Goal: Information Seeking & Learning: Learn about a topic

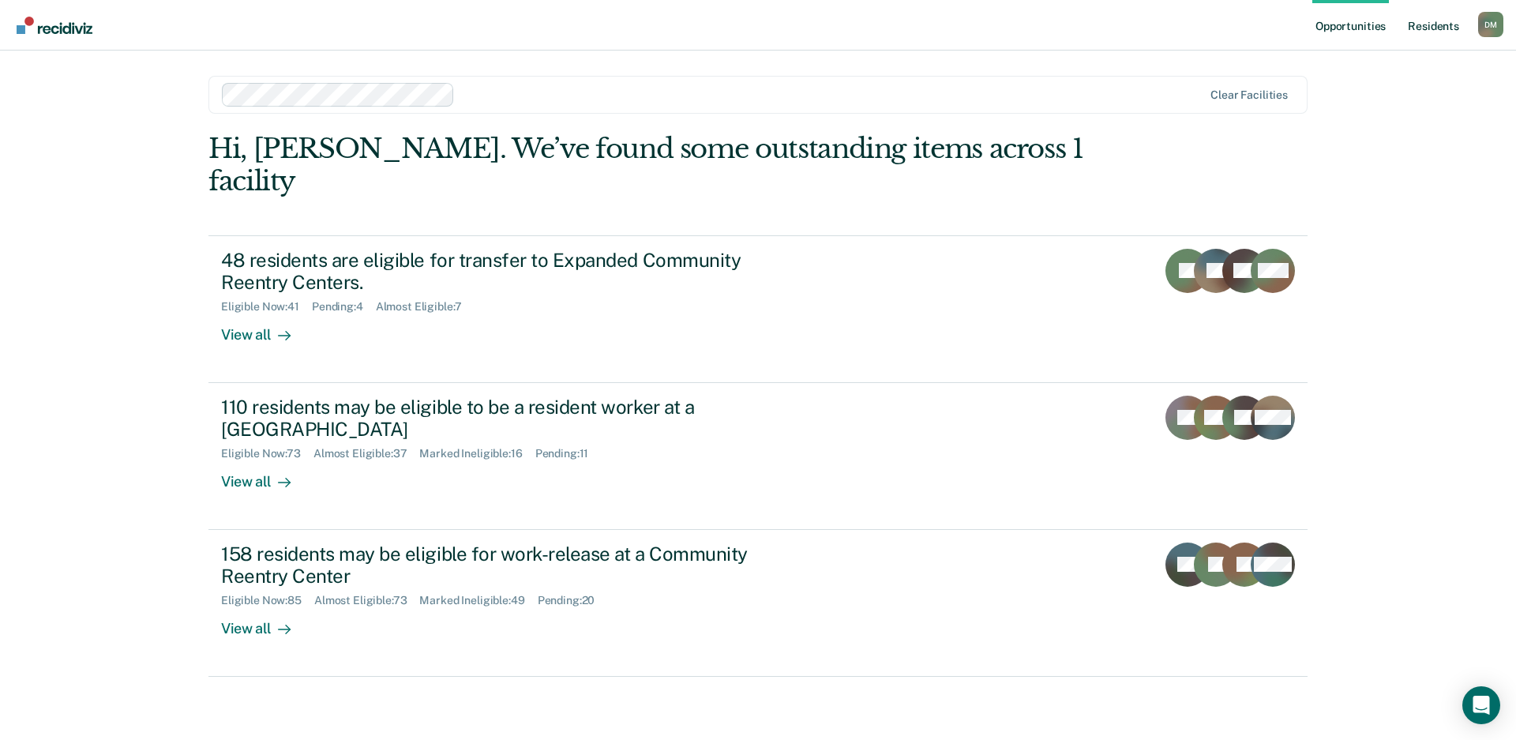
click at [1430, 28] on link "Resident s" at bounding box center [1433, 25] width 58 height 51
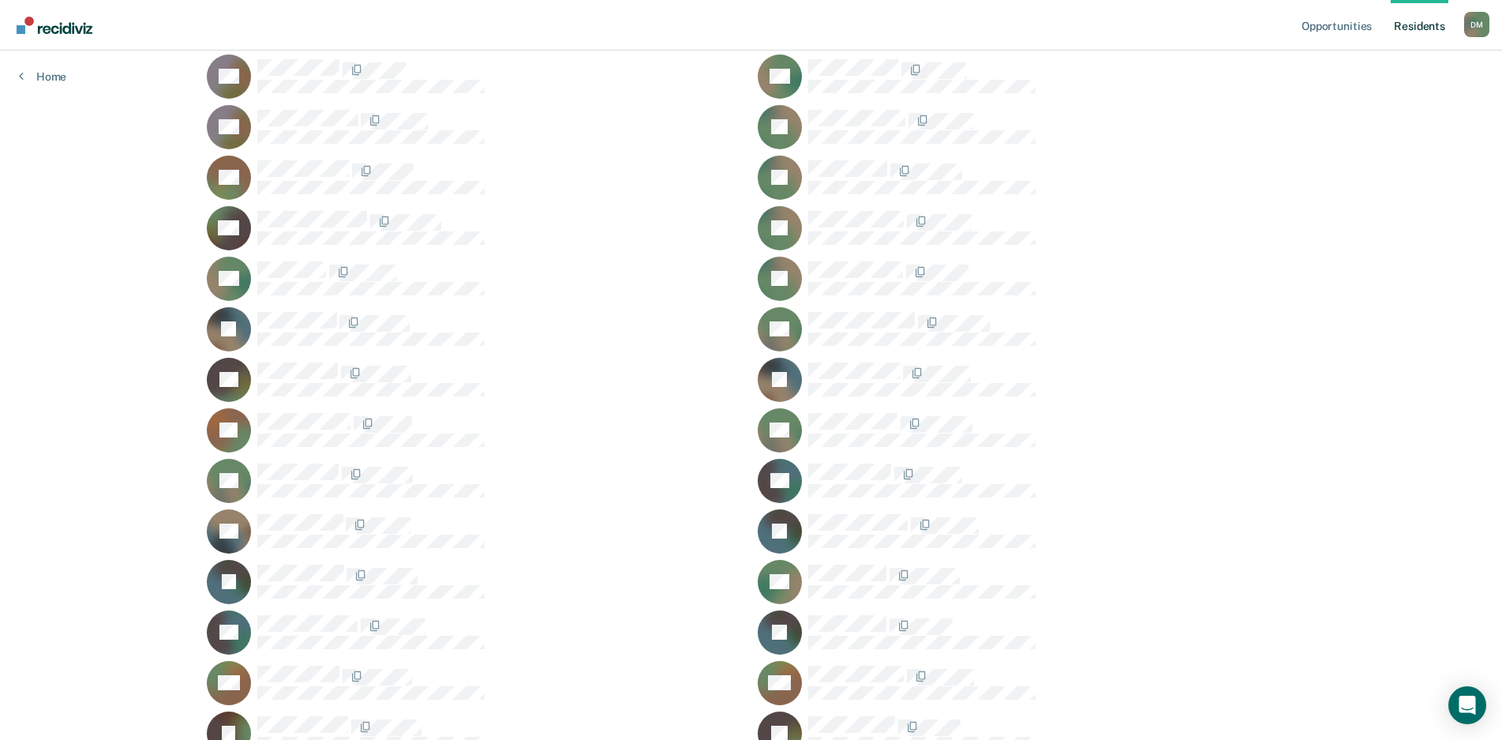
scroll to position [2131, 0]
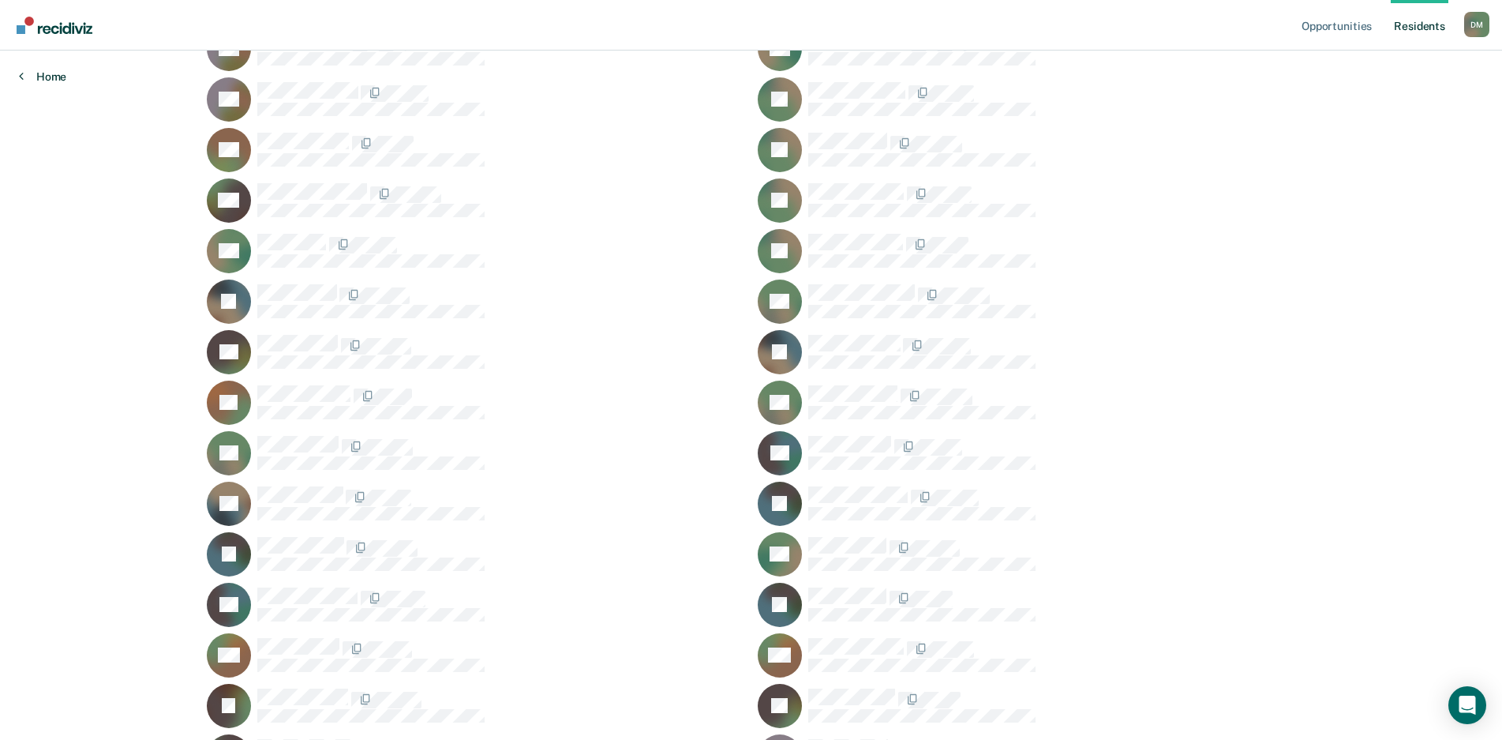
click at [53, 76] on link "Home" at bounding box center [42, 76] width 47 height 14
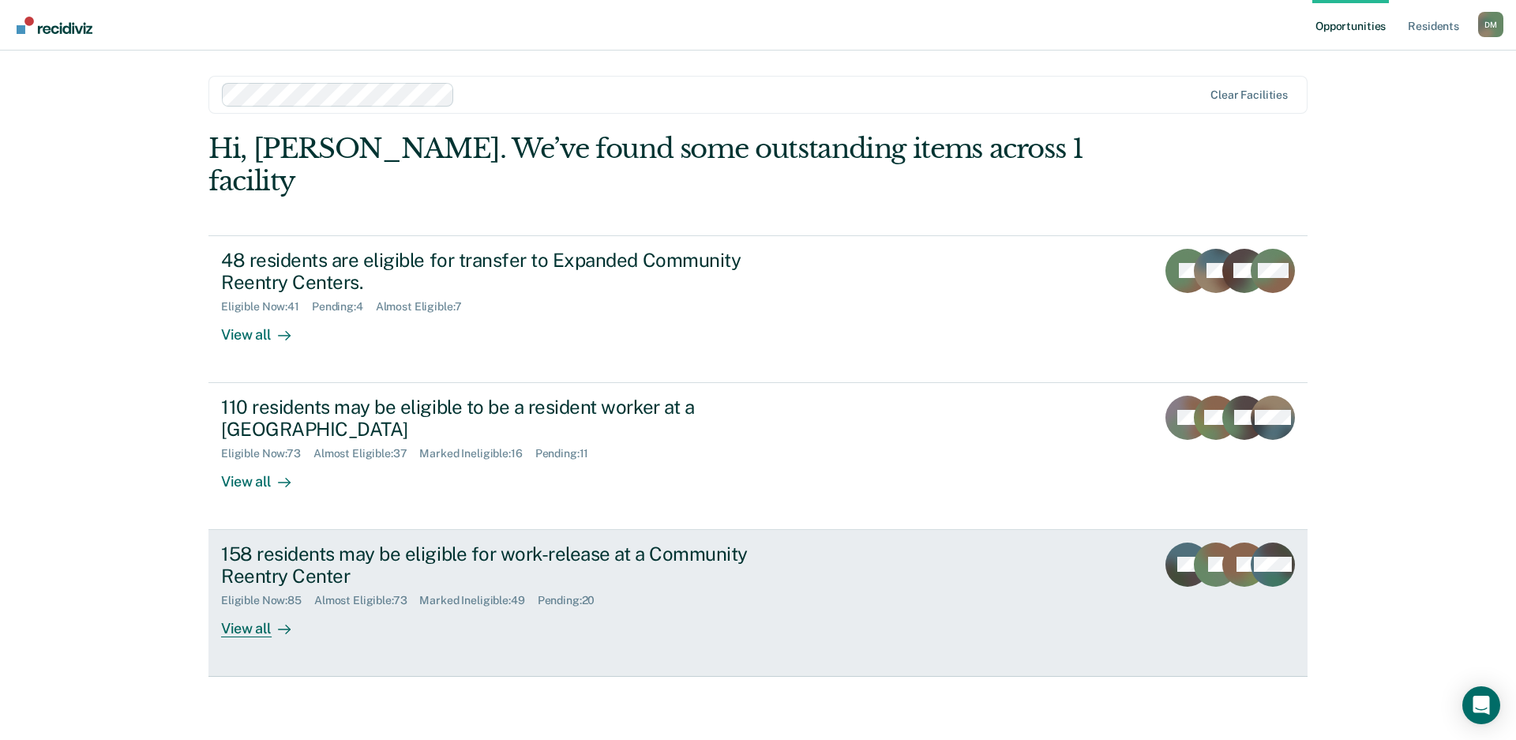
click at [937, 549] on link "158 residents may be eligible for work-release at a Community Reentry Center El…" at bounding box center [757, 603] width 1099 height 147
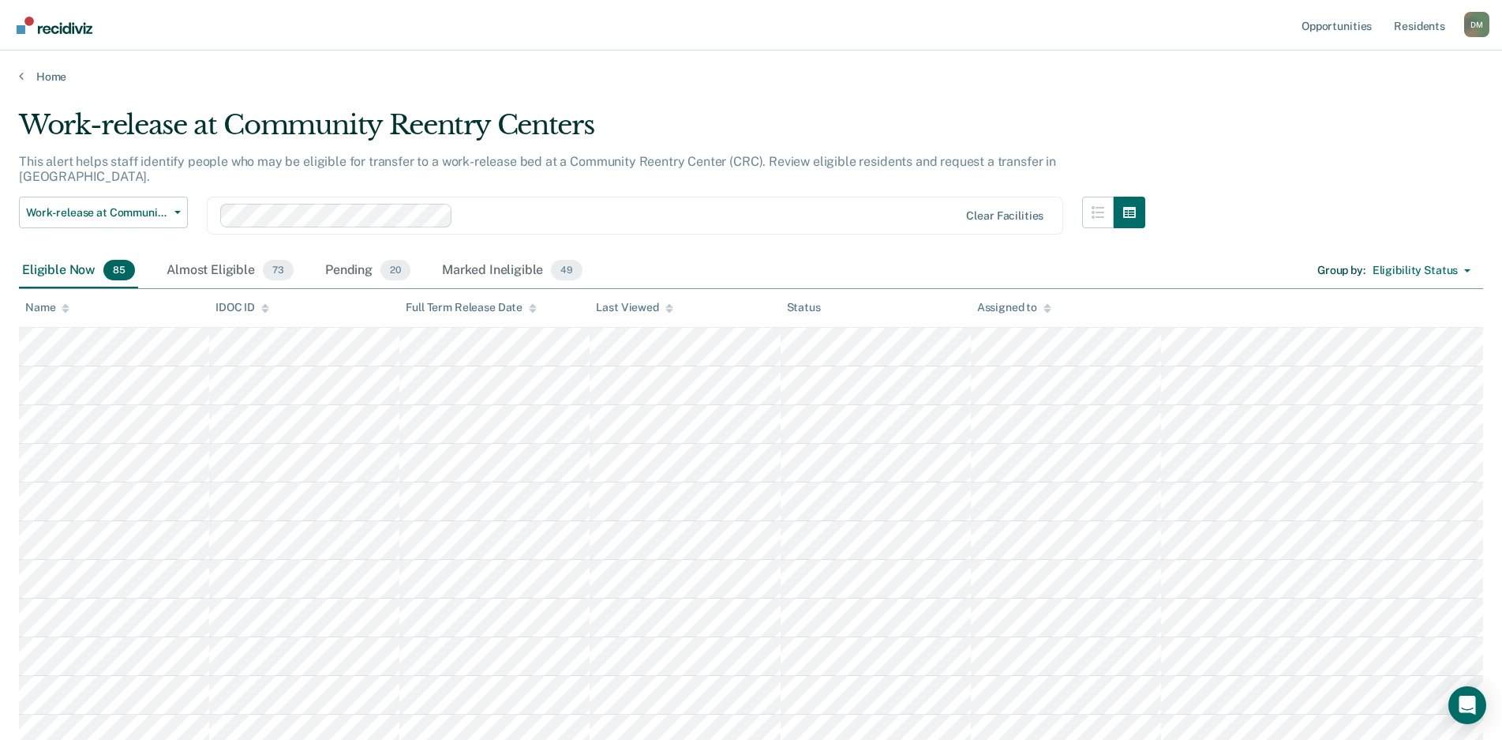
click at [189, 256] on div "Almost Eligible 73" at bounding box center [229, 270] width 133 height 35
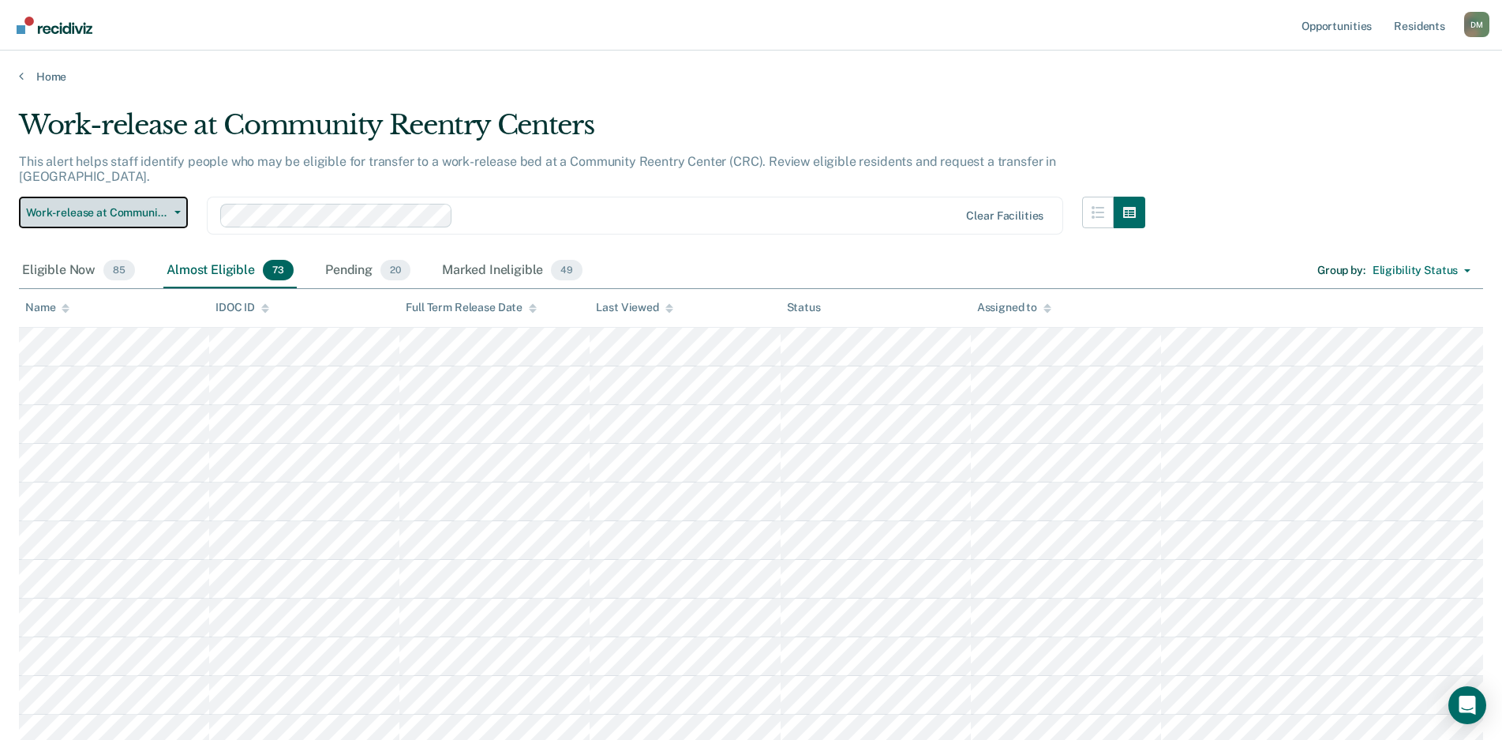
click at [138, 206] on span "Work-release at Community Reentry Centers" at bounding box center [97, 212] width 142 height 13
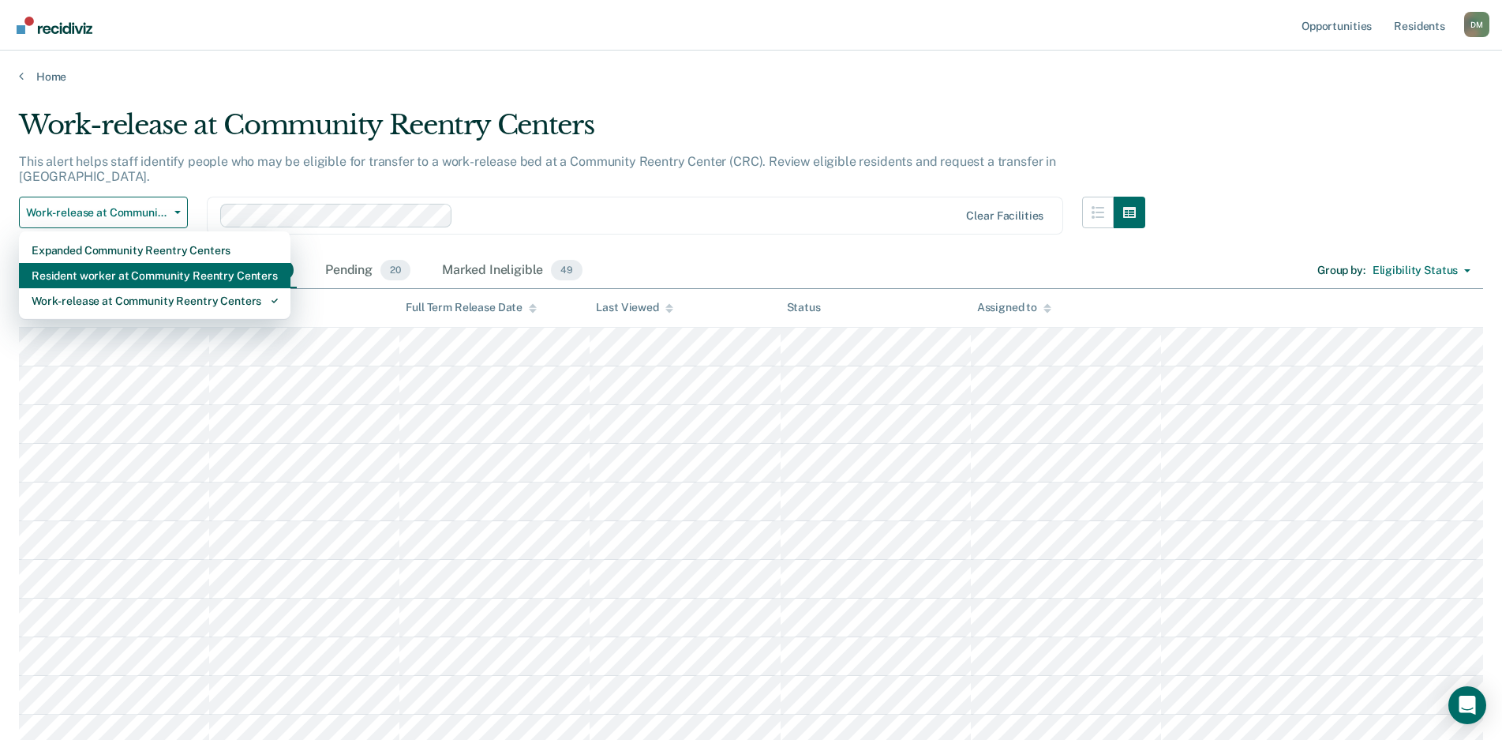
click at [130, 270] on div "Resident worker at Community Reentry Centers" at bounding box center [155, 275] width 246 height 25
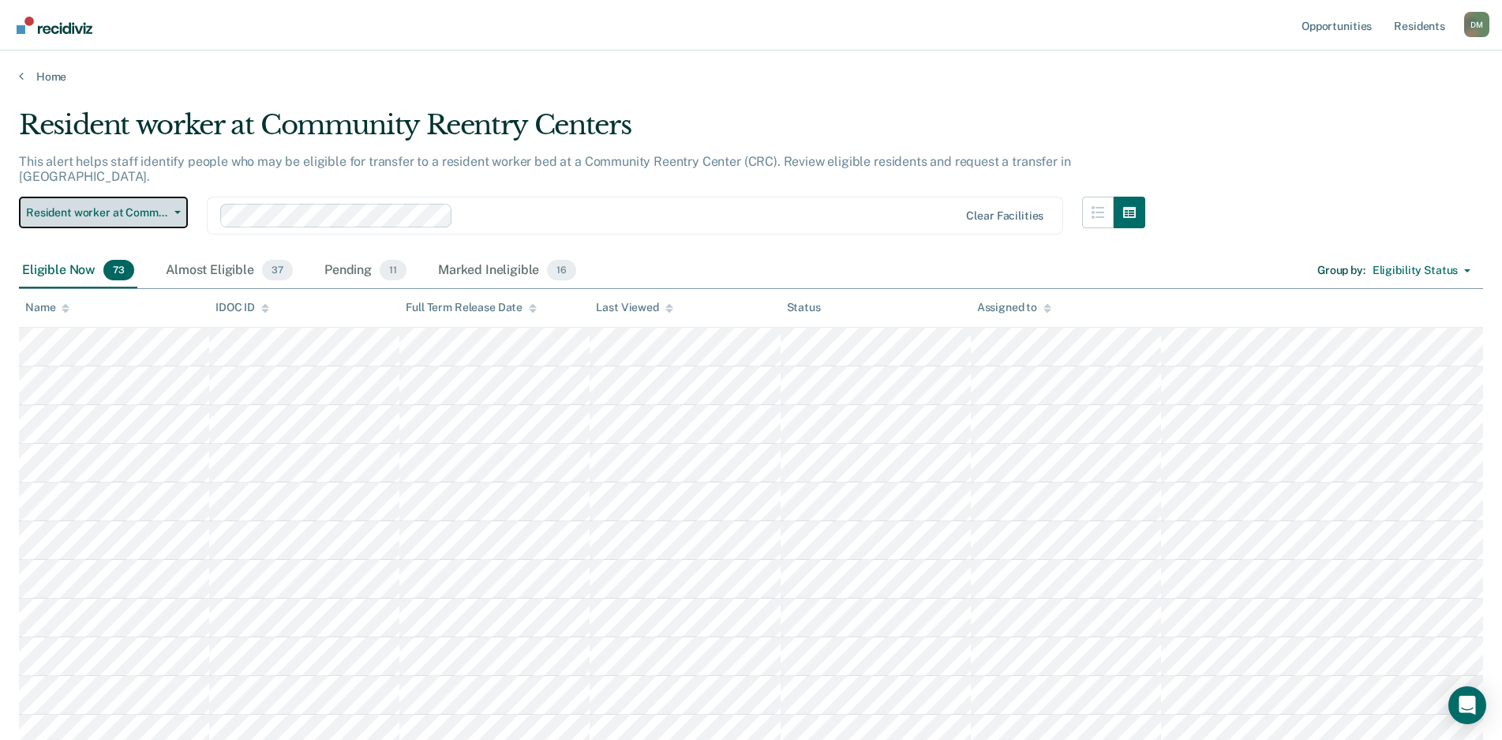
click at [167, 206] on span "Resident worker at Community Reentry Centers" at bounding box center [97, 212] width 142 height 13
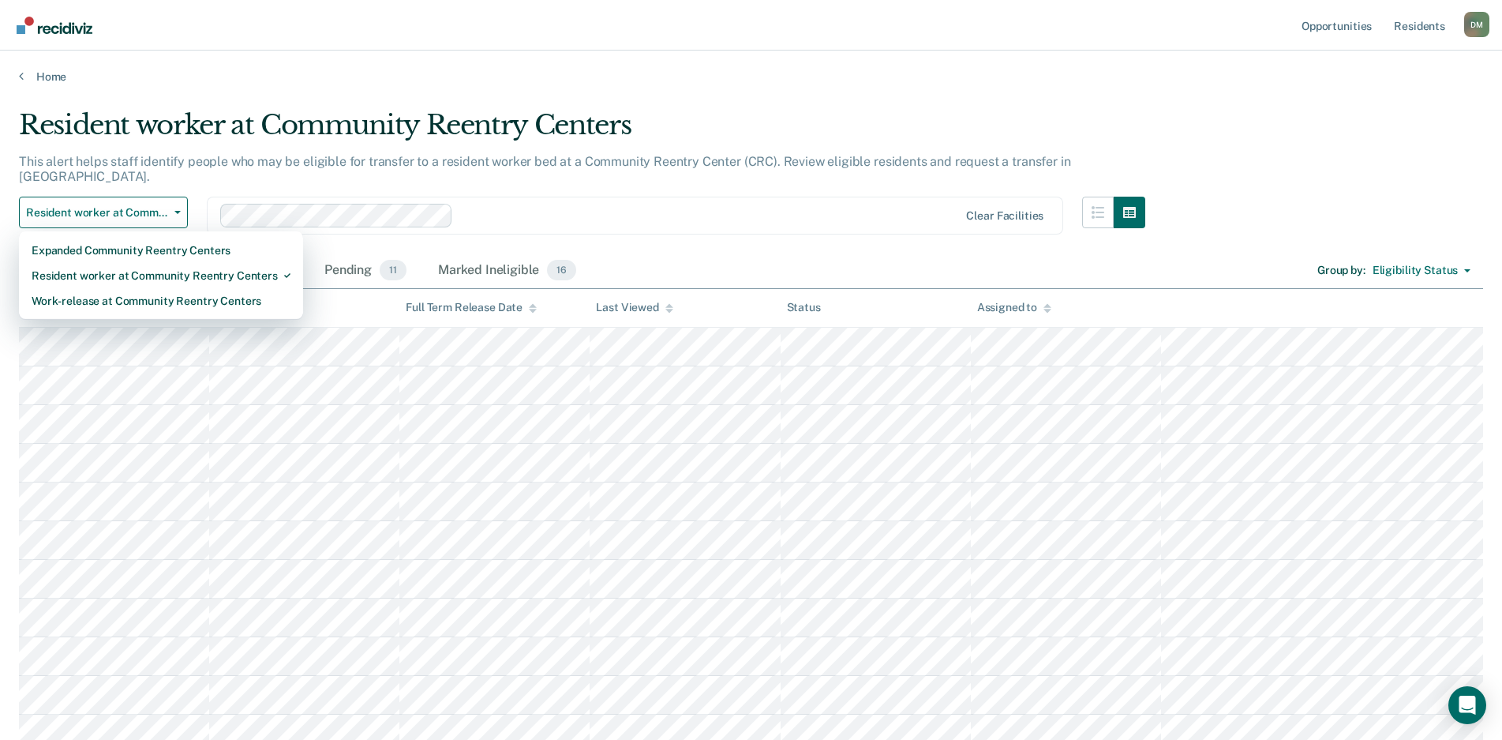
click at [679, 225] on div "Resident worker at Community Reentry Centers Expanded Community Reentry Centers…" at bounding box center [582, 225] width 1126 height 57
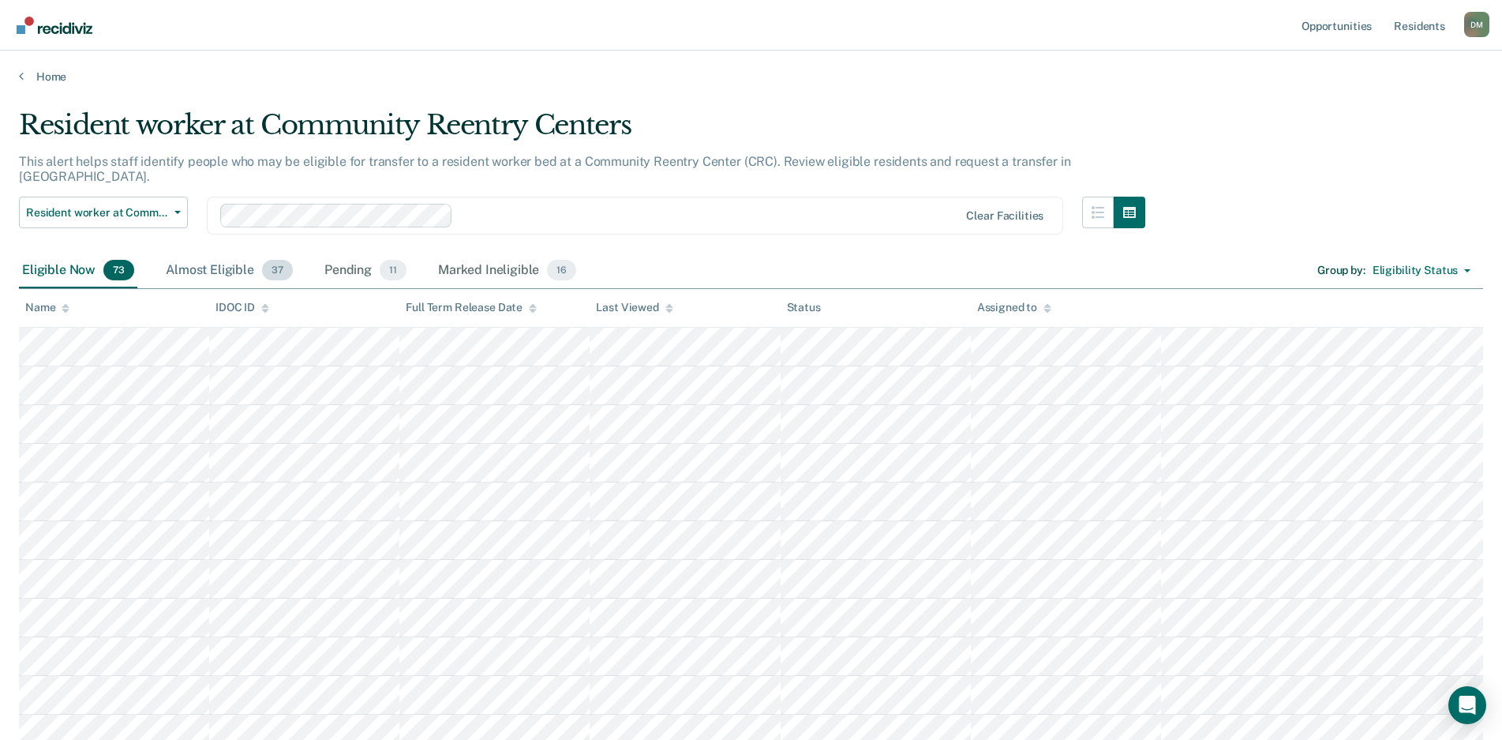
click at [204, 253] on div "Almost Eligible 37" at bounding box center [229, 270] width 133 height 35
click at [47, 258] on div "Eligible Now 73" at bounding box center [78, 270] width 118 height 35
